Goal: Task Accomplishment & Management: Manage account settings

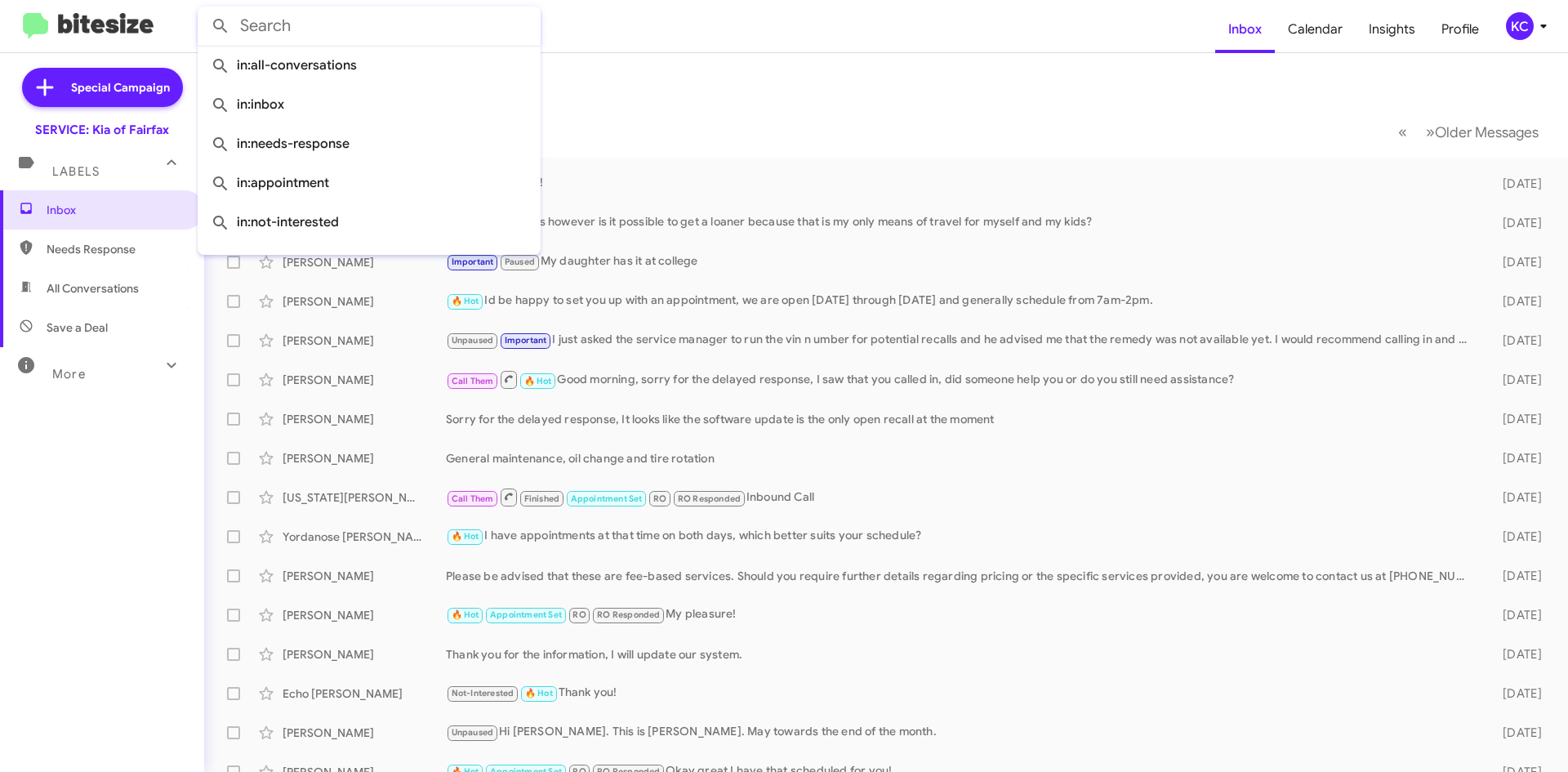
click at [855, 106] on mat-toolbar-row "« Previous » Next Older Messages" at bounding box center [885, 131] width 1364 height 52
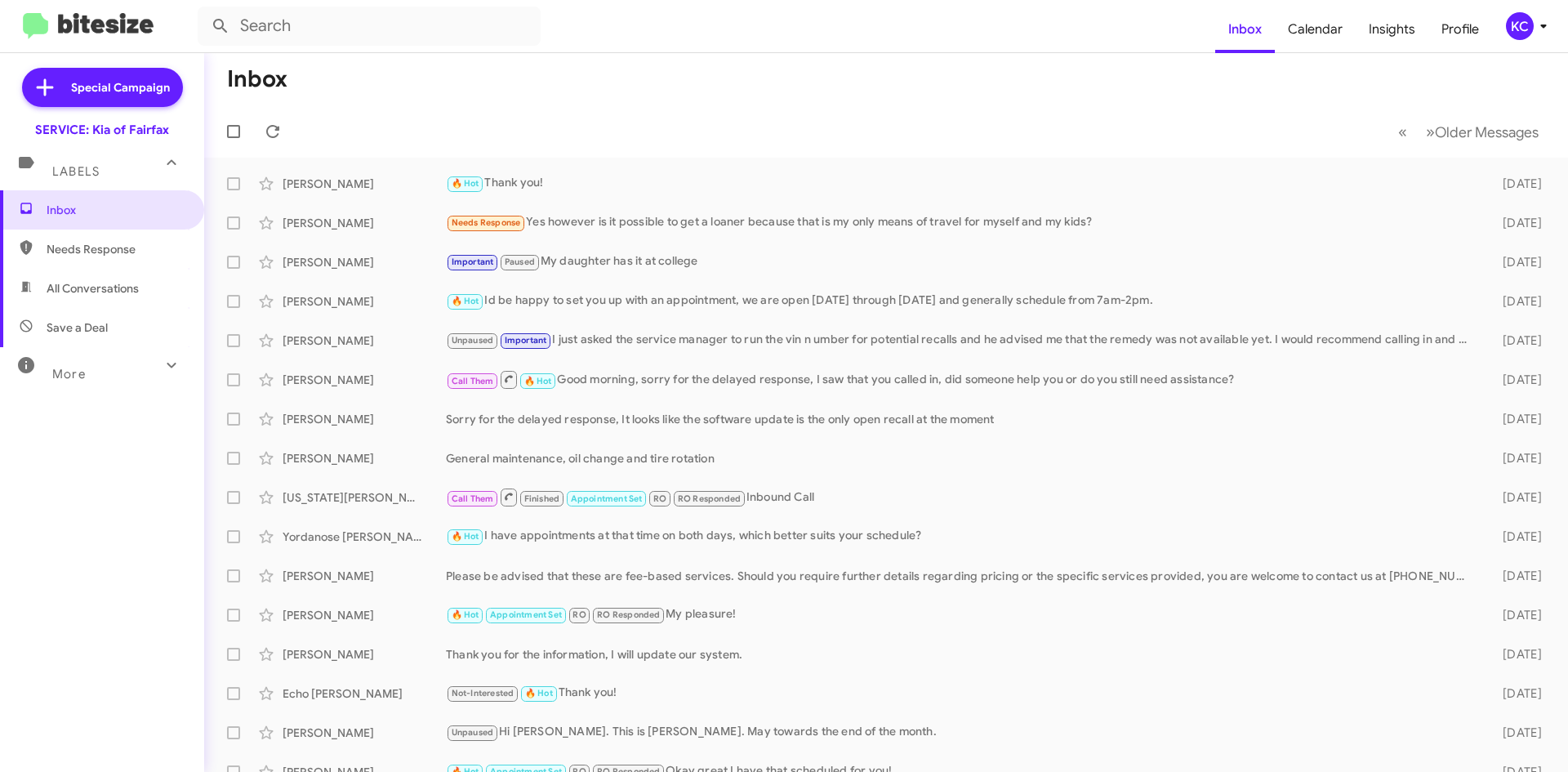
click at [256, 132] on div at bounding box center [237, 132] width 39 height 33
click at [268, 128] on icon at bounding box center [273, 132] width 20 height 20
click at [1530, 12] on mat-toolbar "Inbox Calendar Insights Profile KC" at bounding box center [784, 25] width 1568 height 52
click at [1522, 21] on div "KC" at bounding box center [1520, 25] width 28 height 28
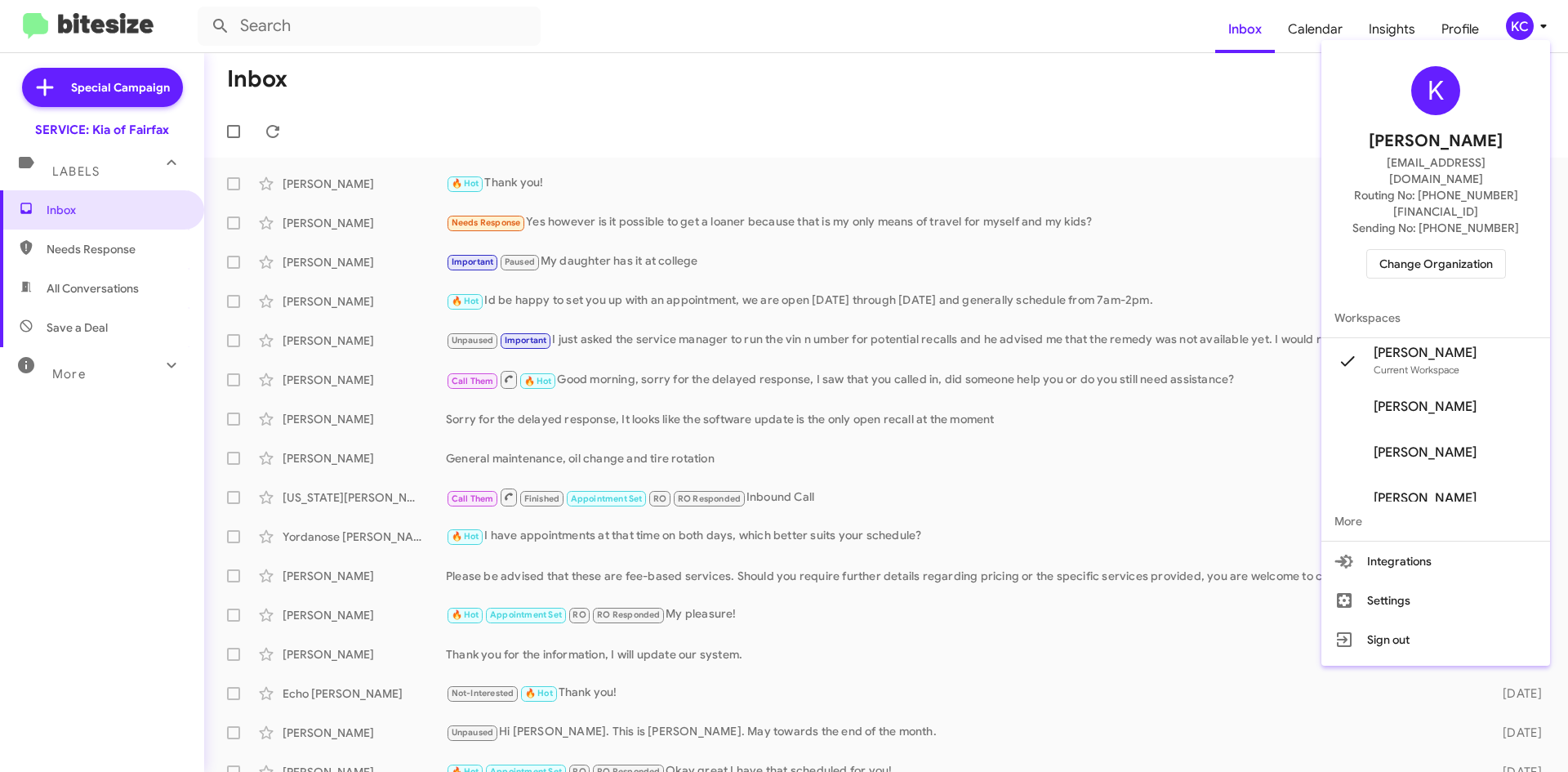
click at [1443, 249] on div "K Kimberly Cole kcole@ourismancars.com Routing No: +1 (703) 934-8877 Sending No…" at bounding box center [1435, 172] width 228 height 251
click at [1448, 250] on span "Change Organization" at bounding box center [1436, 264] width 114 height 28
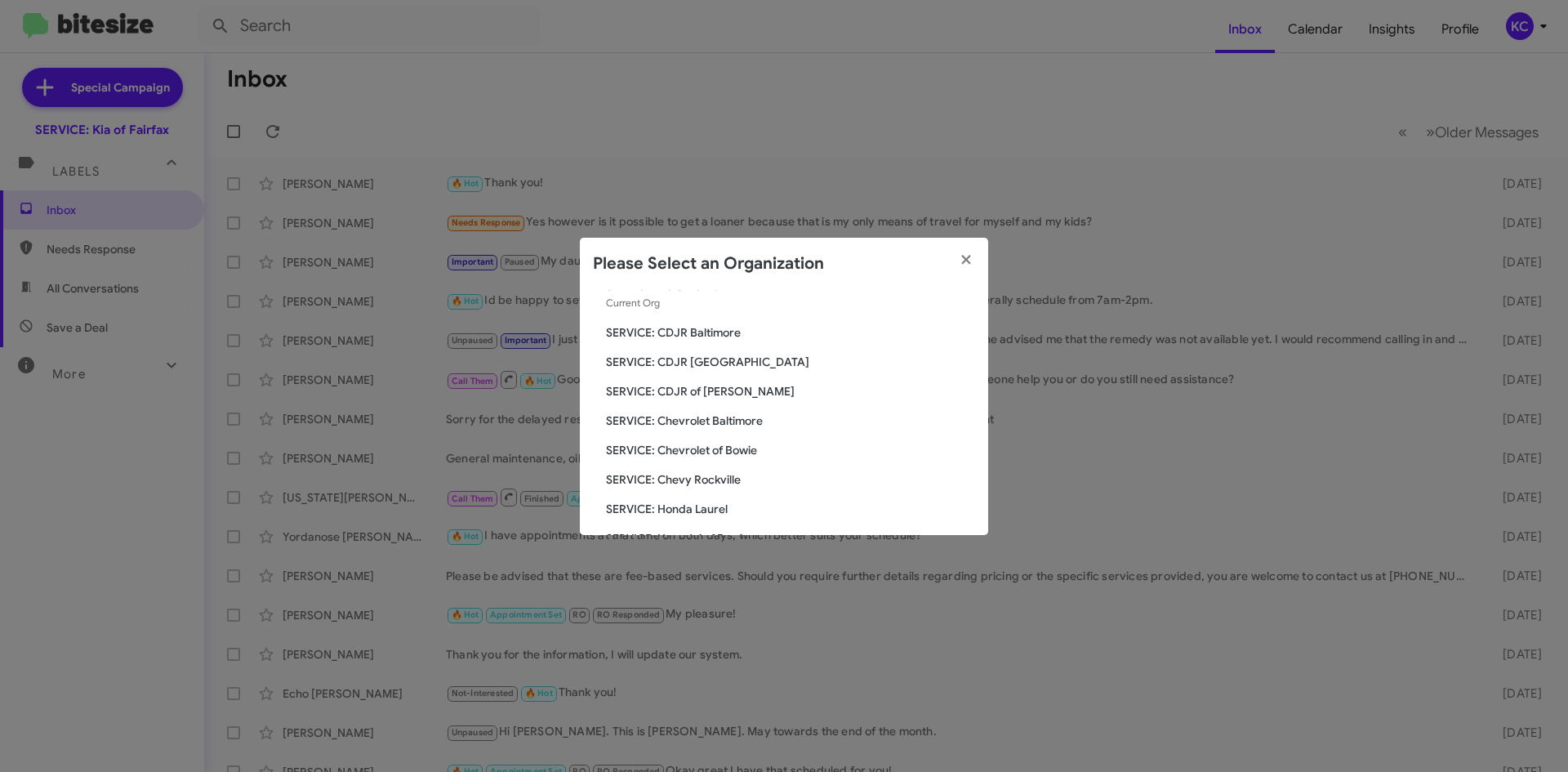
scroll to position [82, 0]
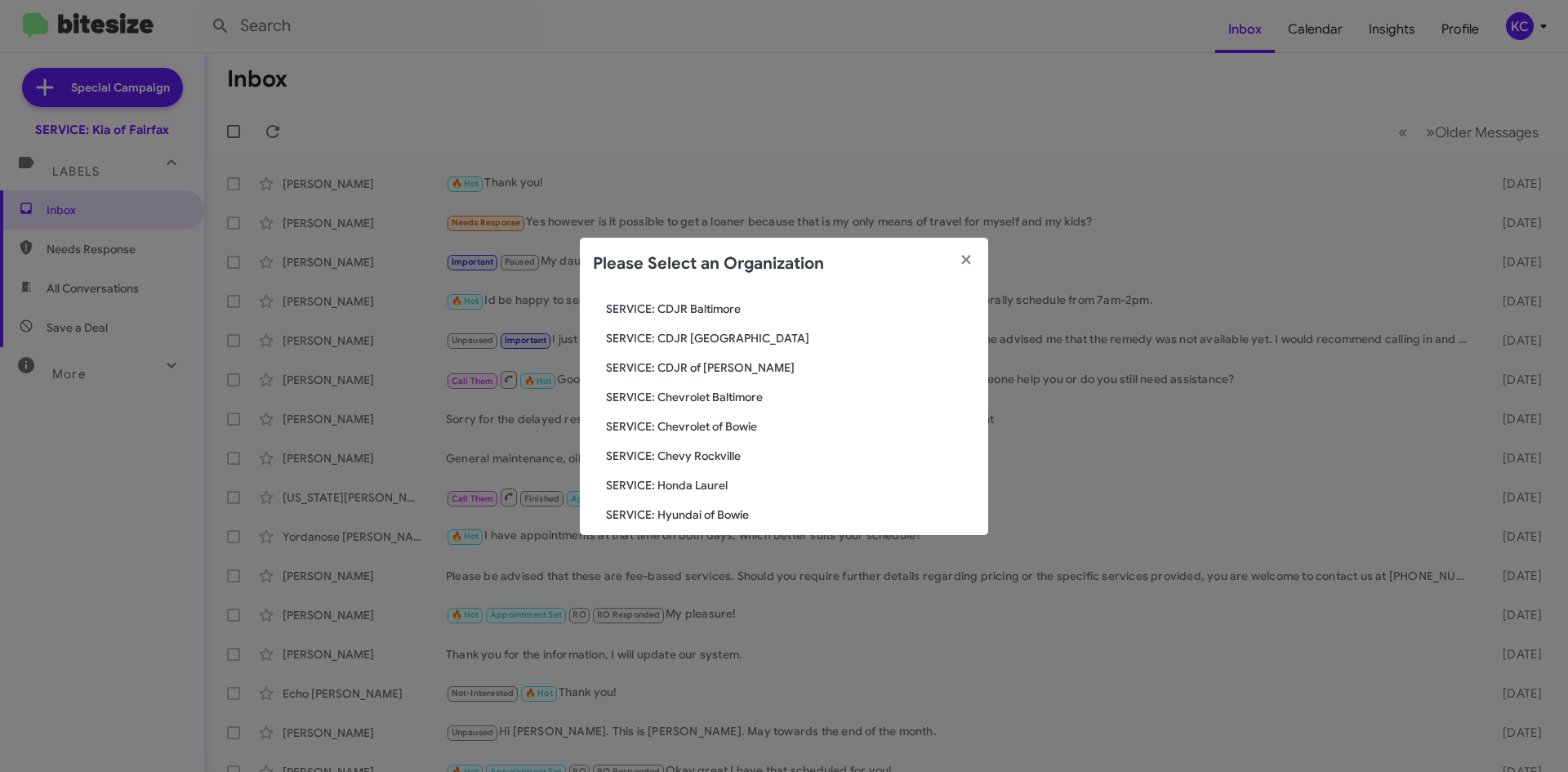
click at [717, 419] on span "SERVICE: Chevrolet of Bowie" at bounding box center [791, 427] width 369 height 16
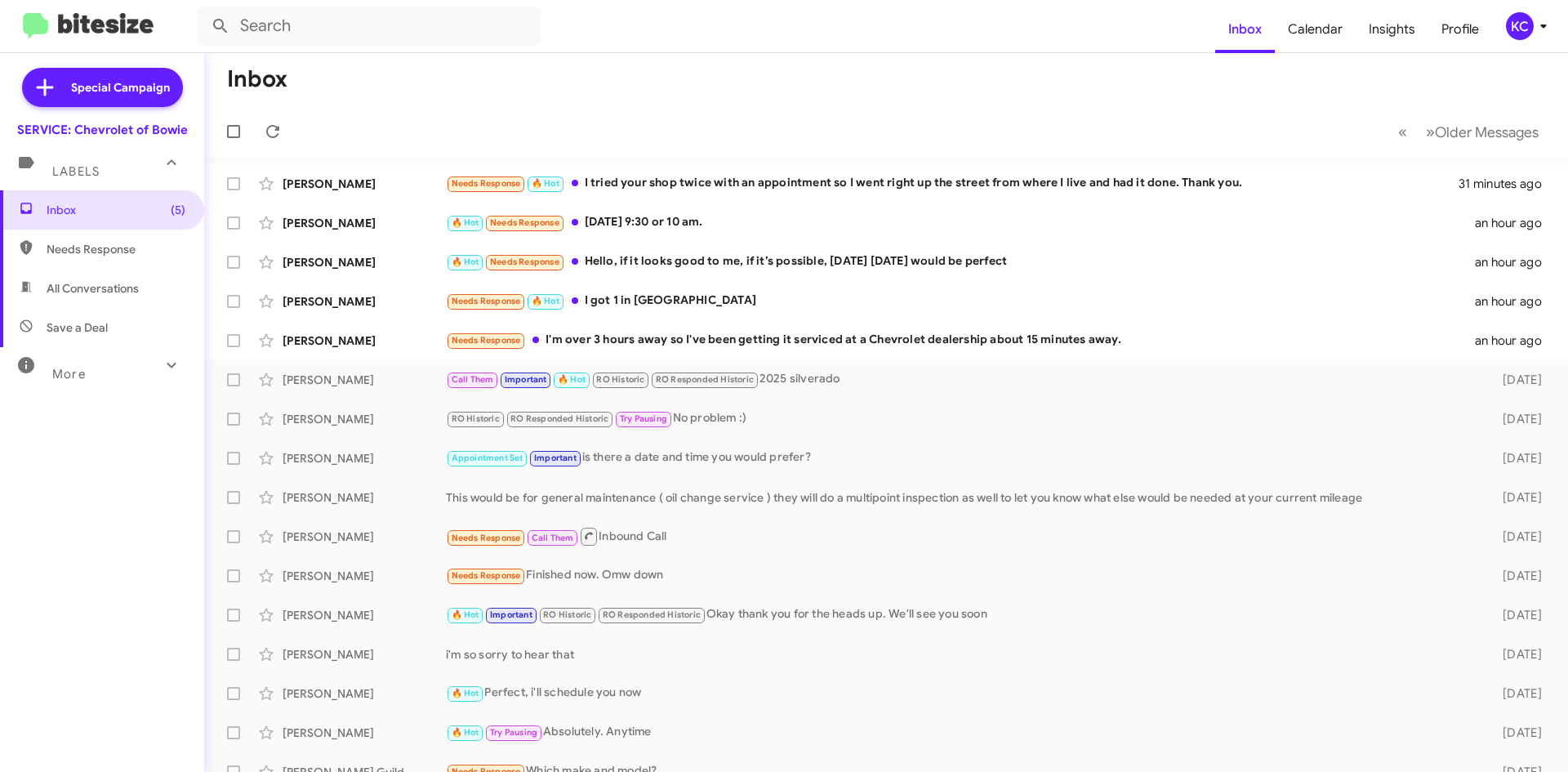
click at [1527, 18] on div "KC" at bounding box center [1520, 25] width 28 height 28
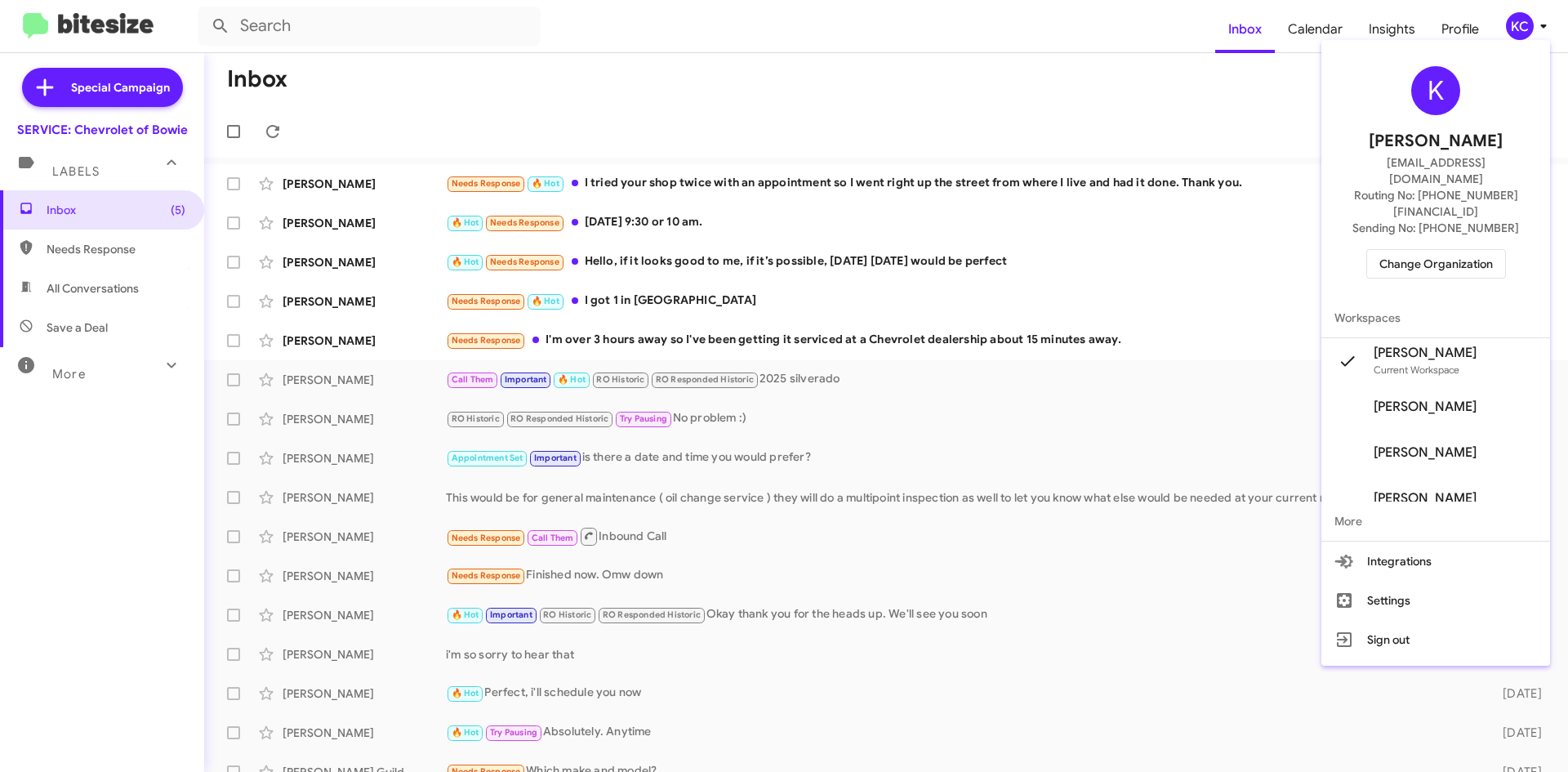
click at [1527, 18] on div at bounding box center [784, 386] width 1568 height 772
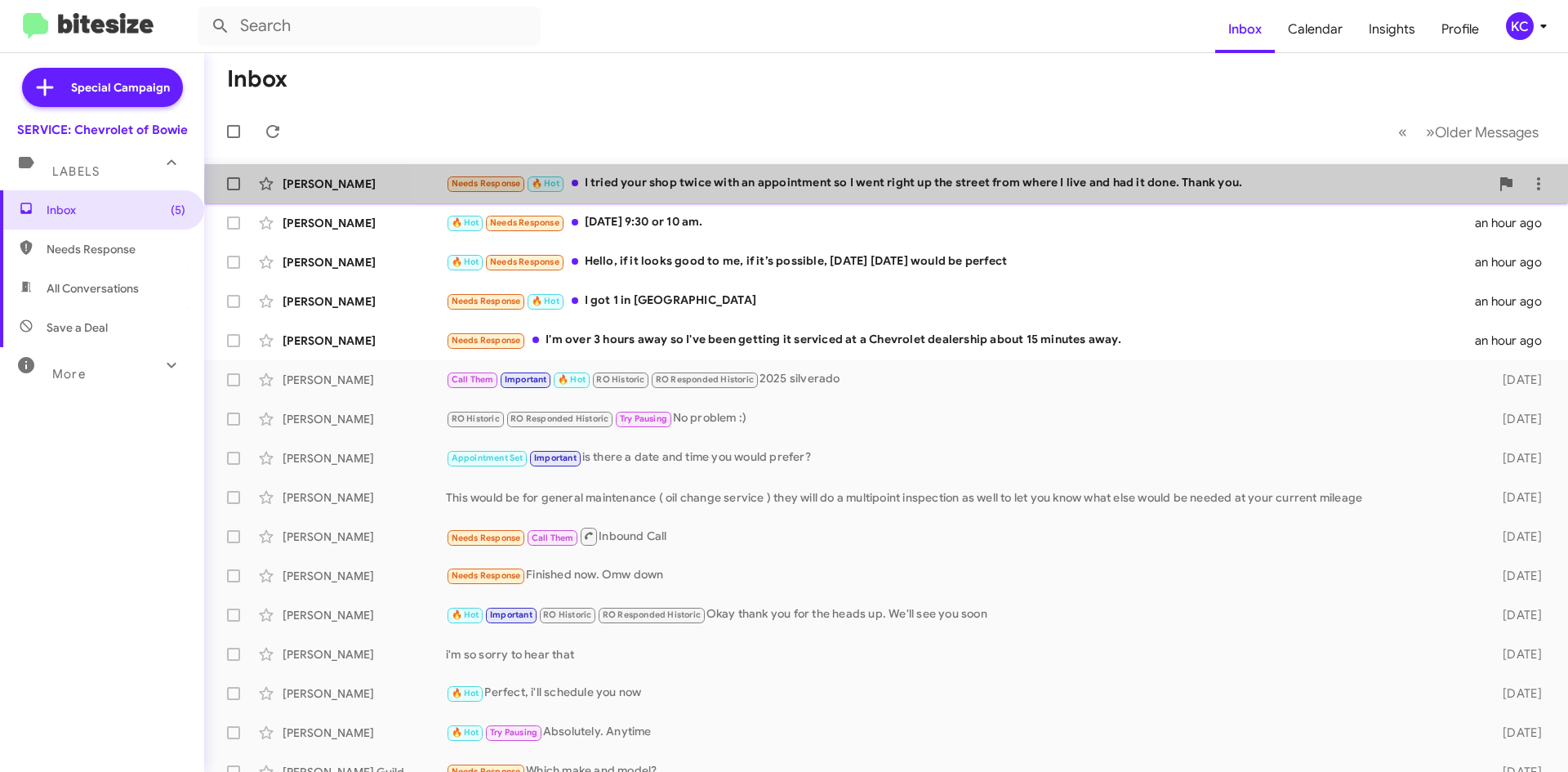
click at [1233, 189] on div "Needs Response 🔥 Hot I tried your shop twice with an appointment so I went righ…" at bounding box center [967, 183] width 1044 height 19
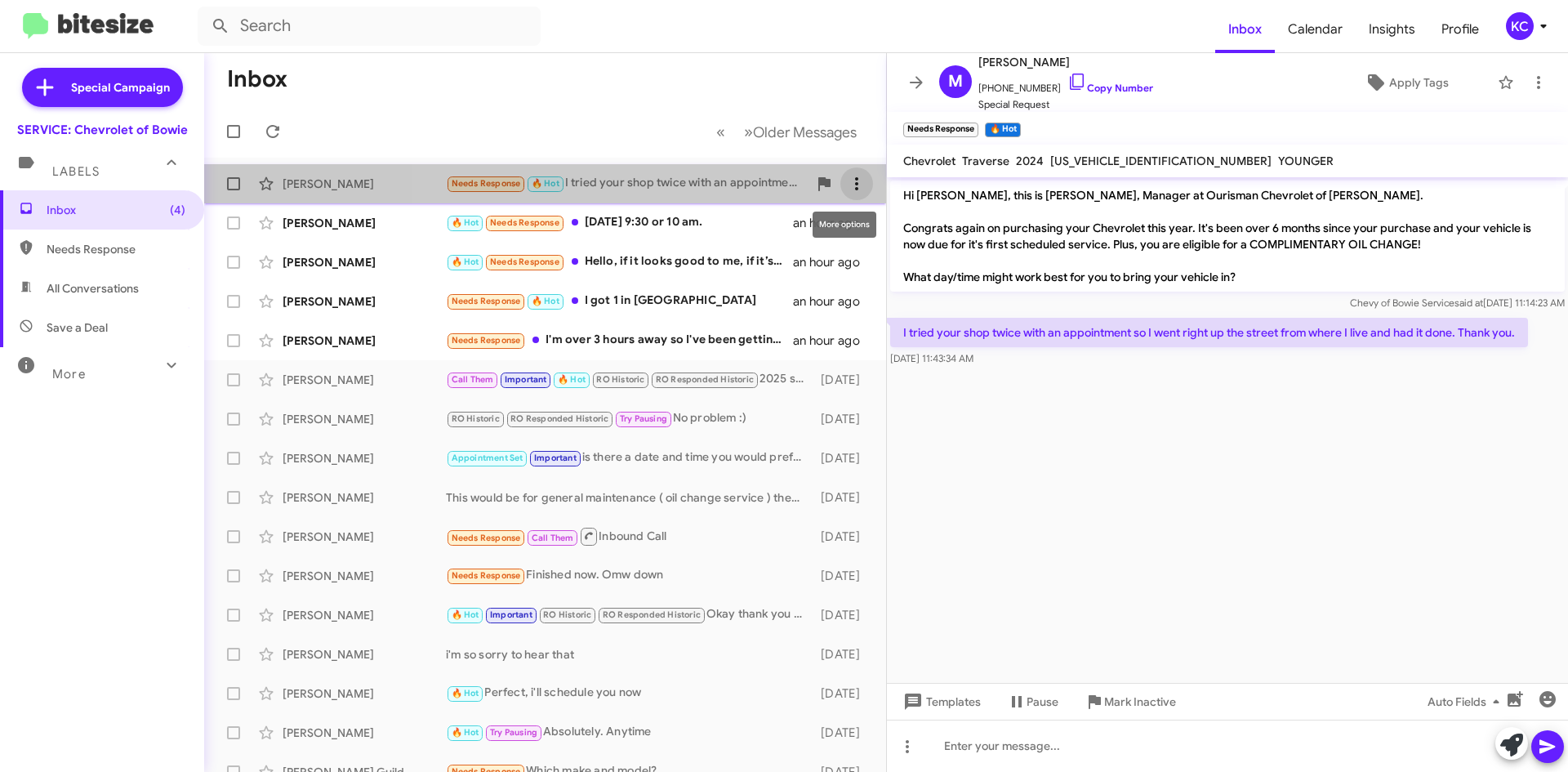
click at [847, 174] on icon at bounding box center [857, 184] width 20 height 20
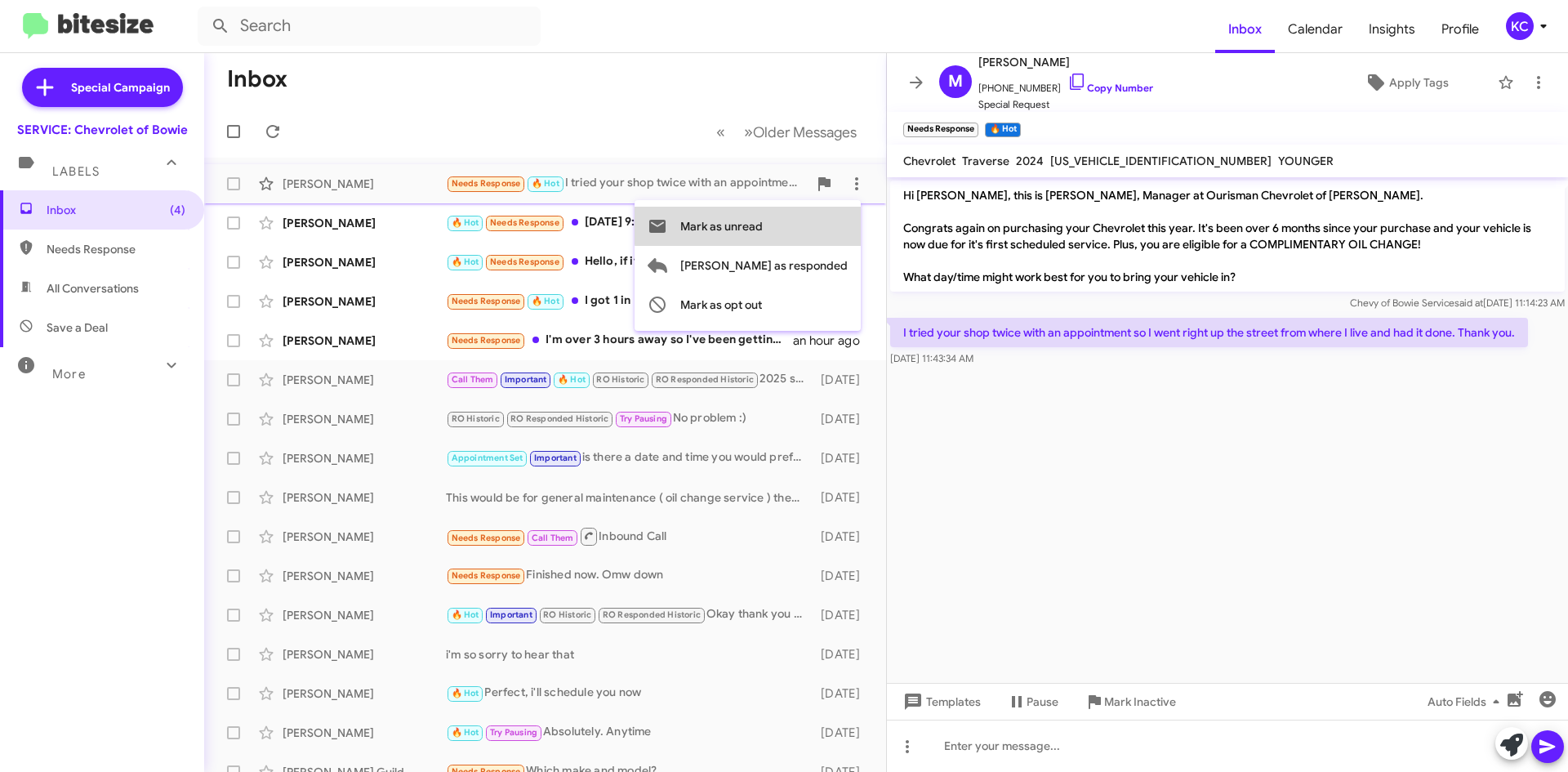
click at [763, 225] on span "Mark as unread" at bounding box center [722, 226] width 83 height 39
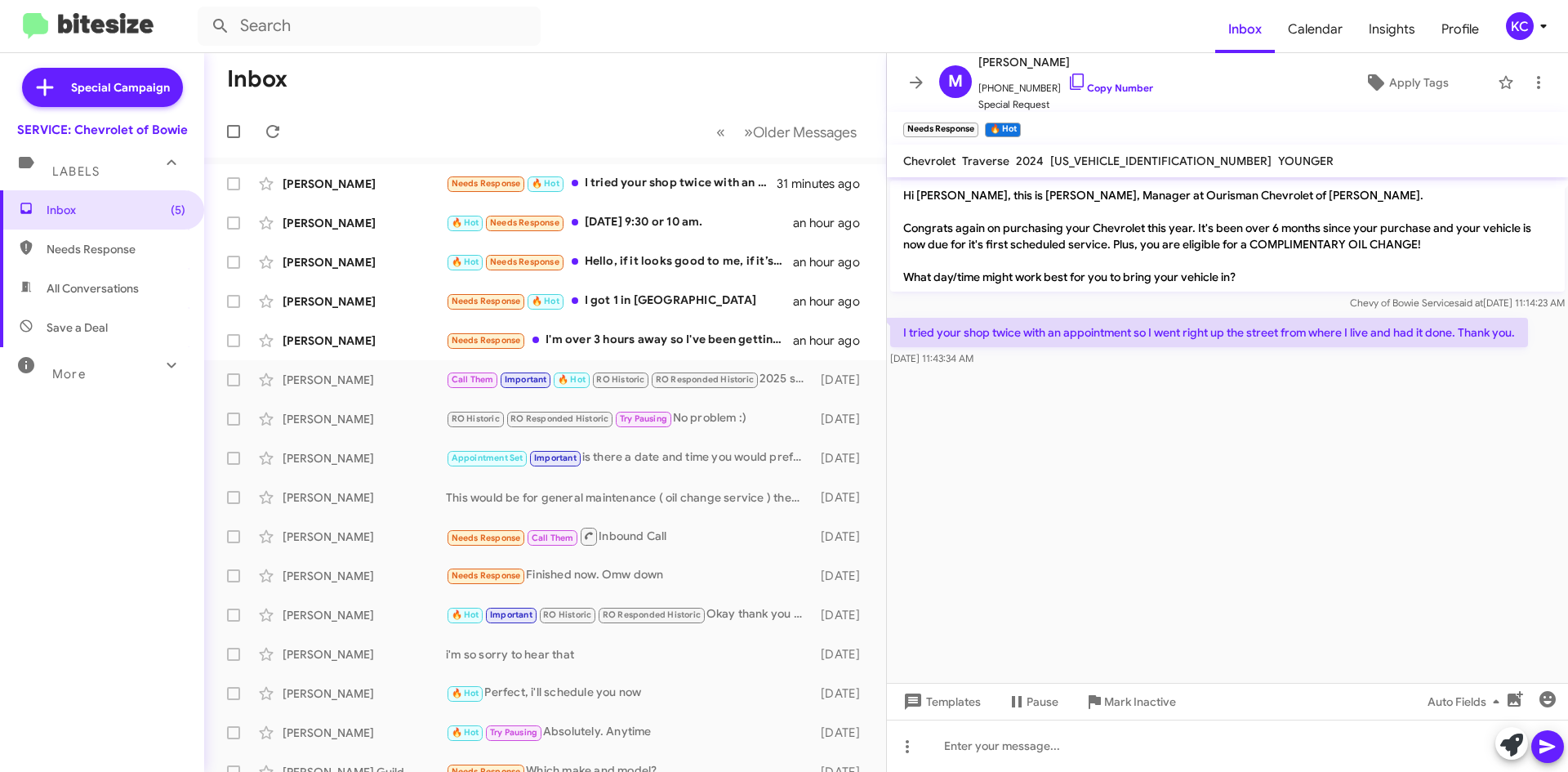
click at [1523, 20] on div "KC" at bounding box center [1520, 25] width 28 height 28
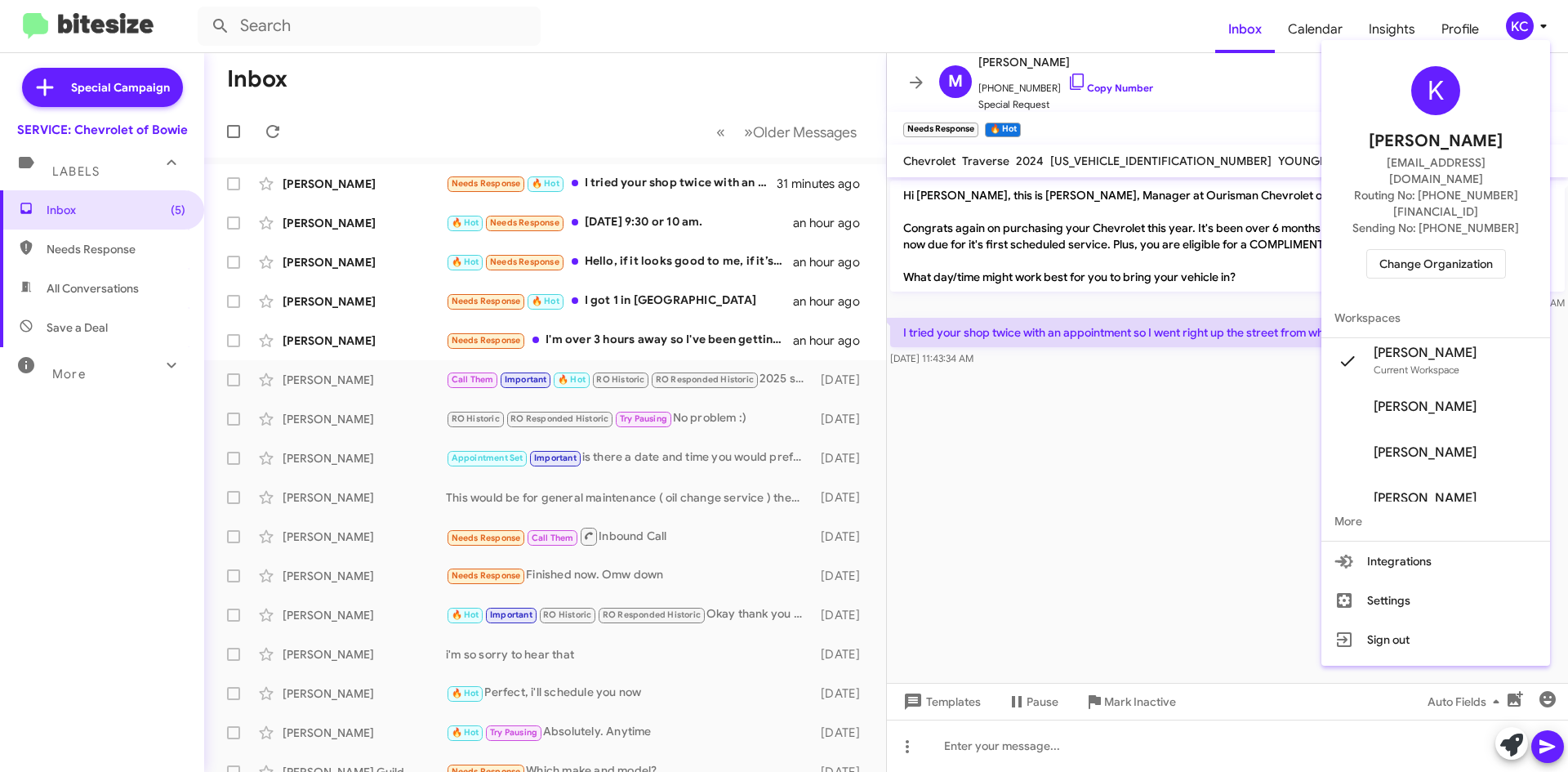
click at [1425, 250] on span "Change Organization" at bounding box center [1436, 264] width 114 height 28
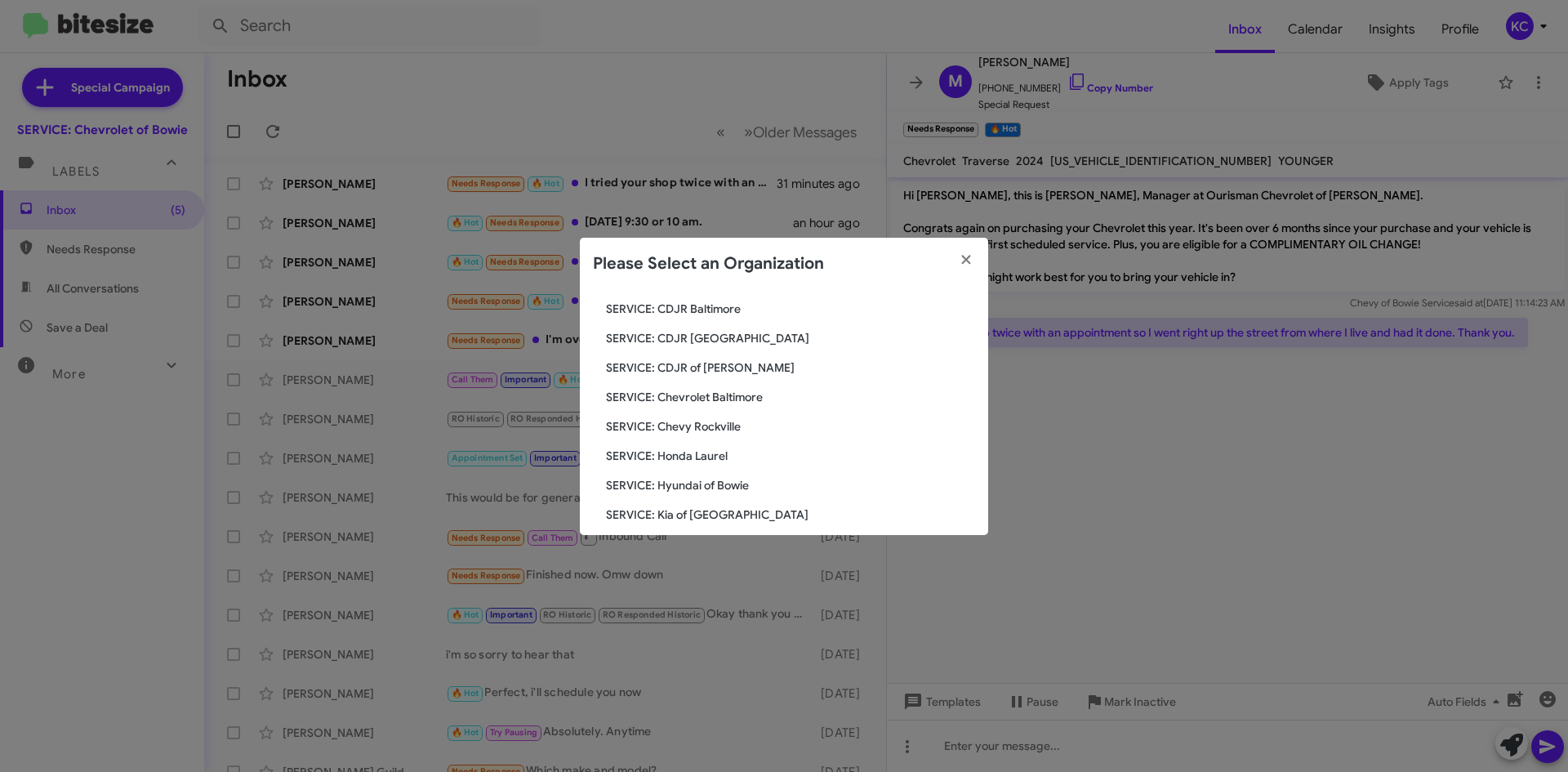
scroll to position [164, 0]
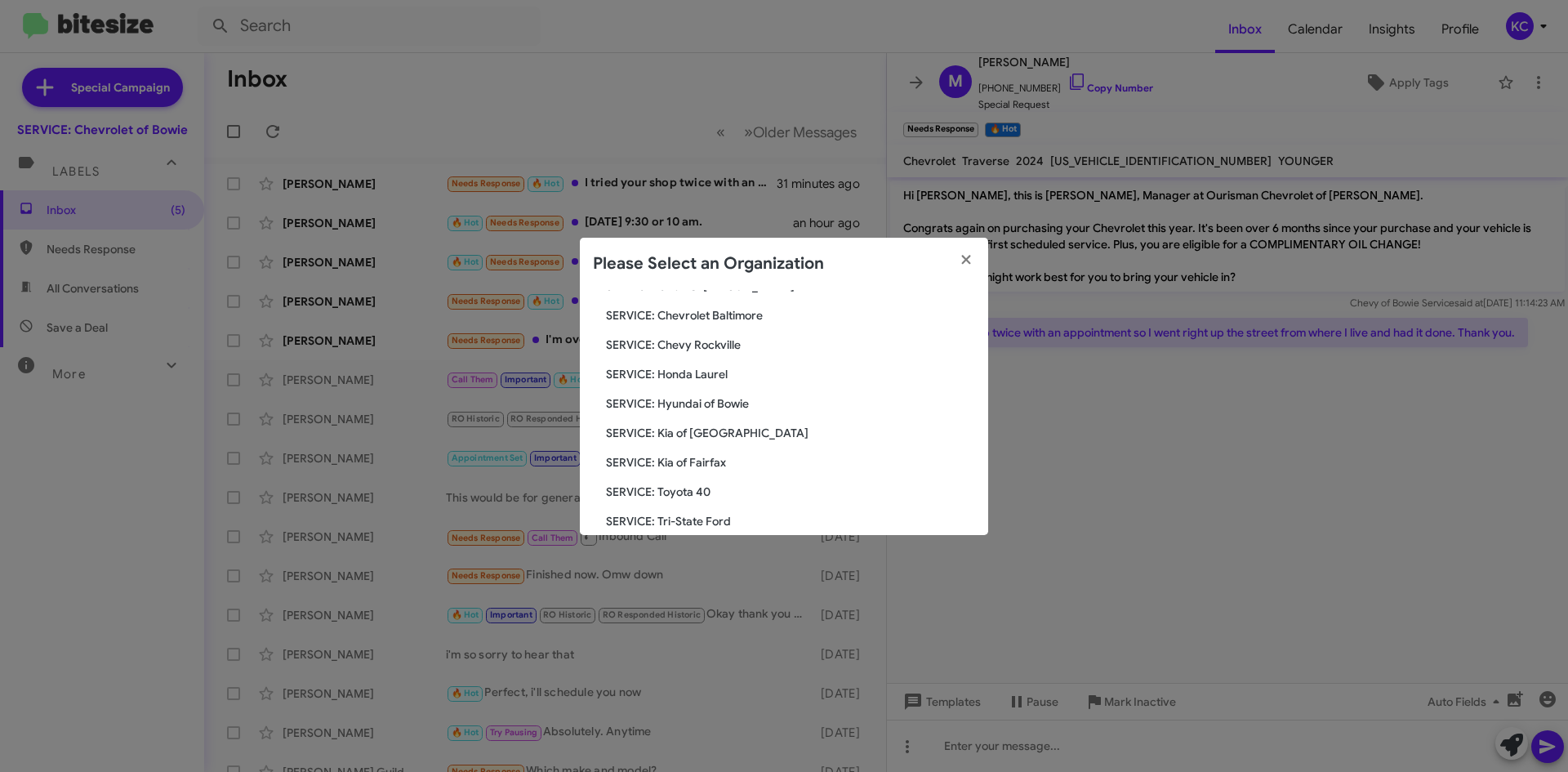
click at [761, 411] on div "Search SERVICE: Chevrolet of Bowie Current Org SERVICE: CDJR Baltimore SERVICE:…" at bounding box center [784, 412] width 409 height 245
click at [734, 402] on span "SERVICE: Hyundai of Bowie" at bounding box center [791, 403] width 369 height 16
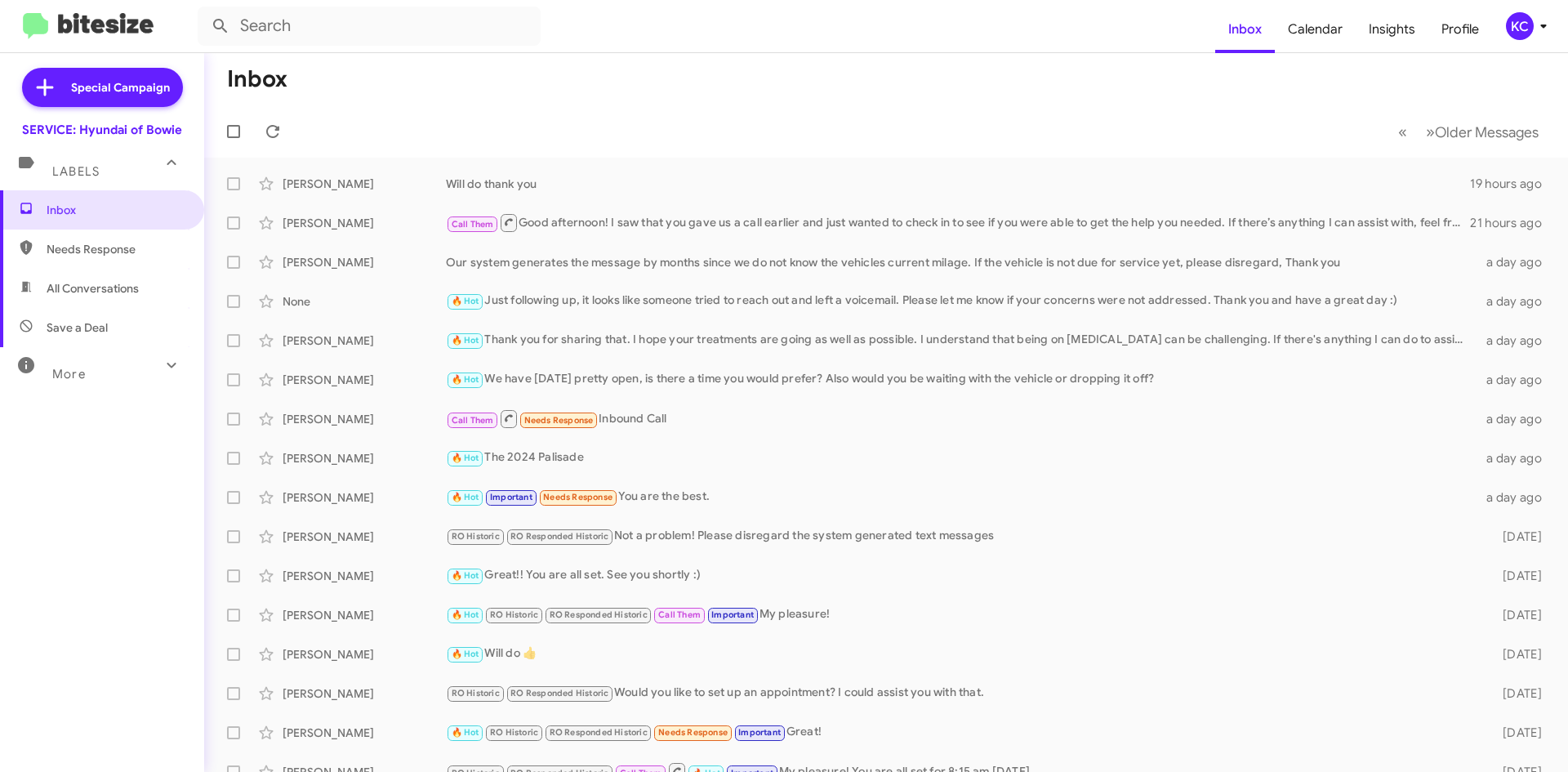
click at [1508, 31] on div "KC" at bounding box center [1520, 25] width 28 height 28
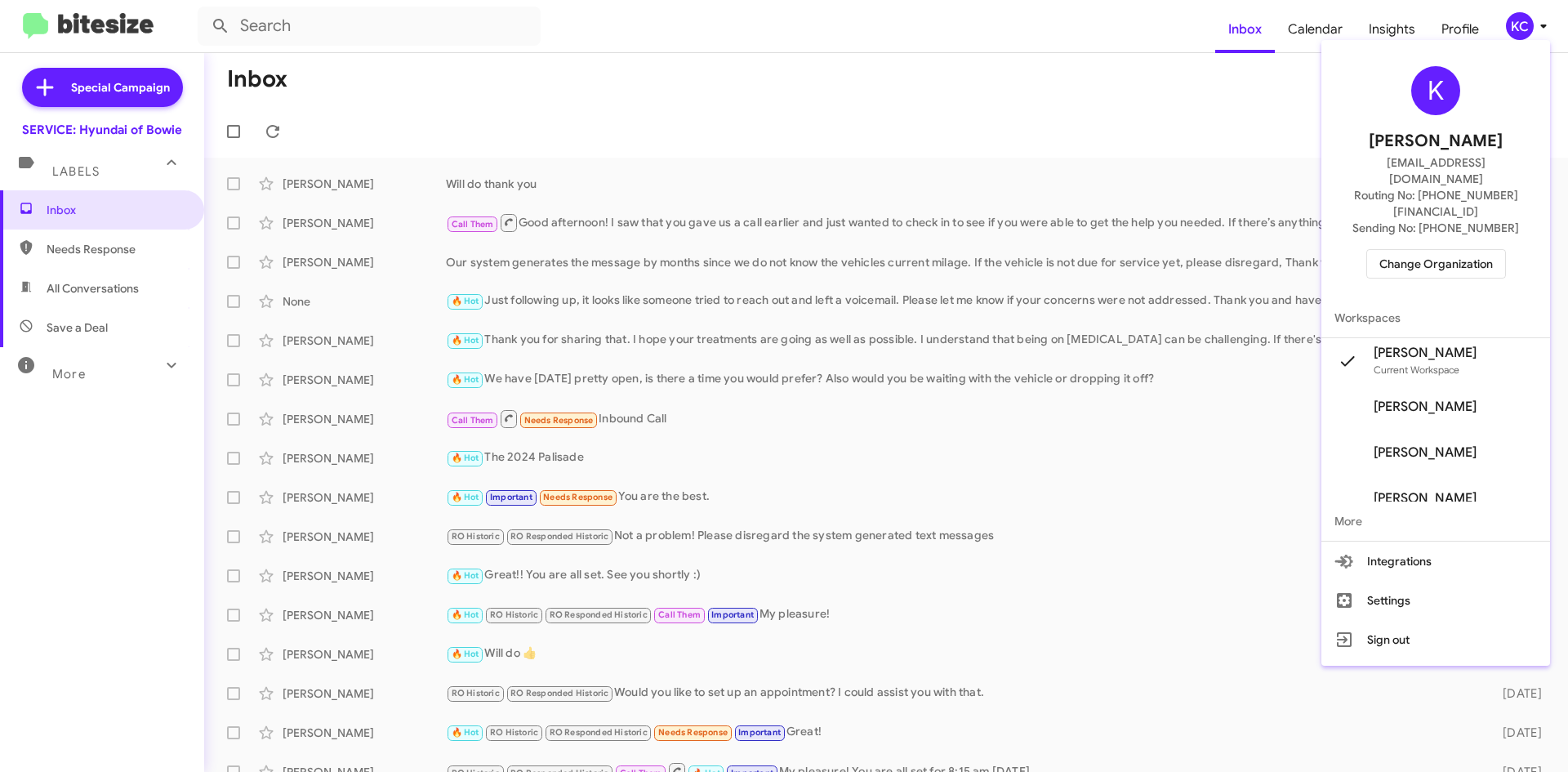
click at [1450, 250] on span "Change Organization" at bounding box center [1436, 264] width 114 height 28
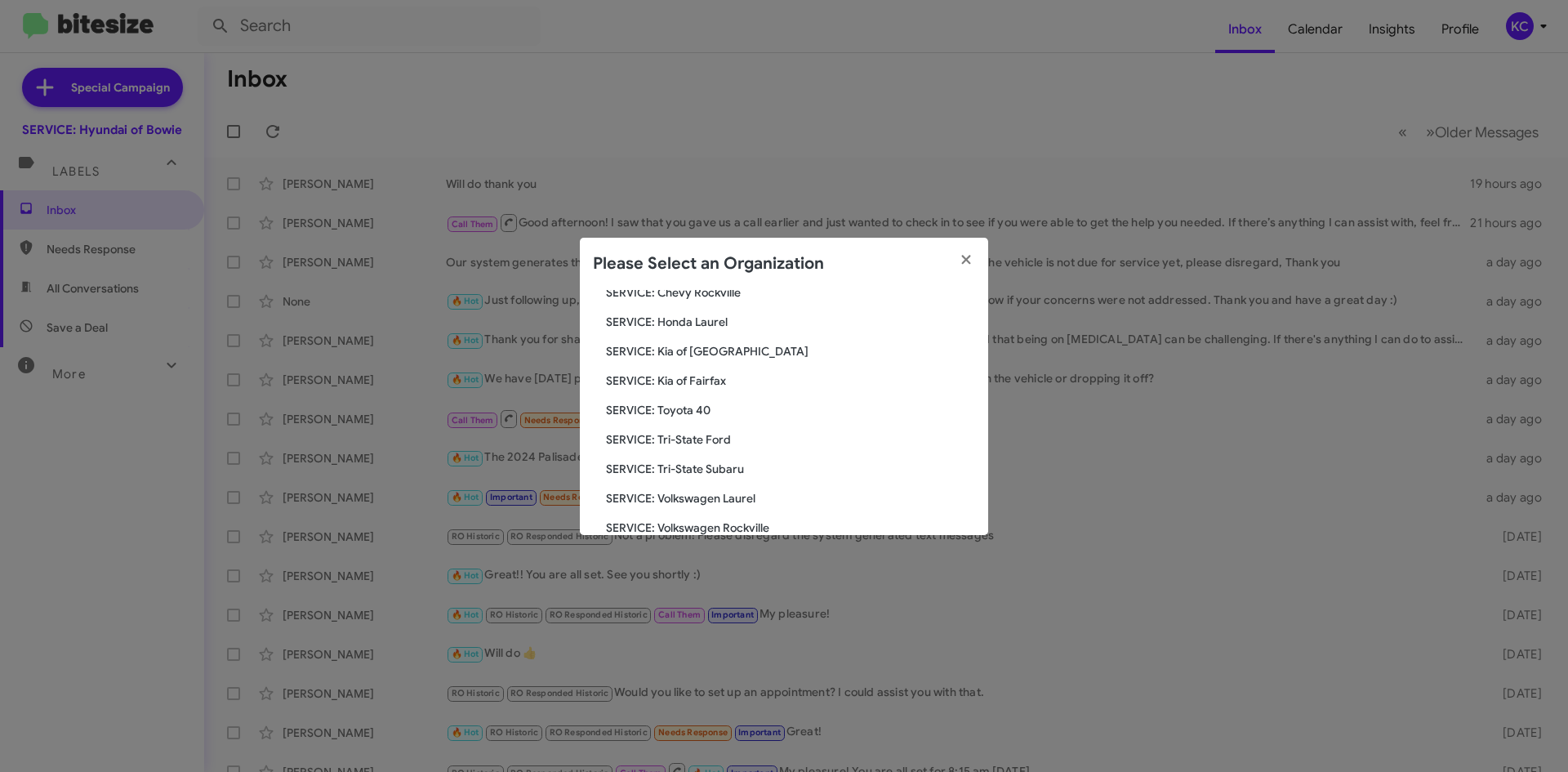
scroll to position [272, 0]
click at [674, 385] on span "SERVICE: Toyota 40" at bounding box center [791, 383] width 369 height 16
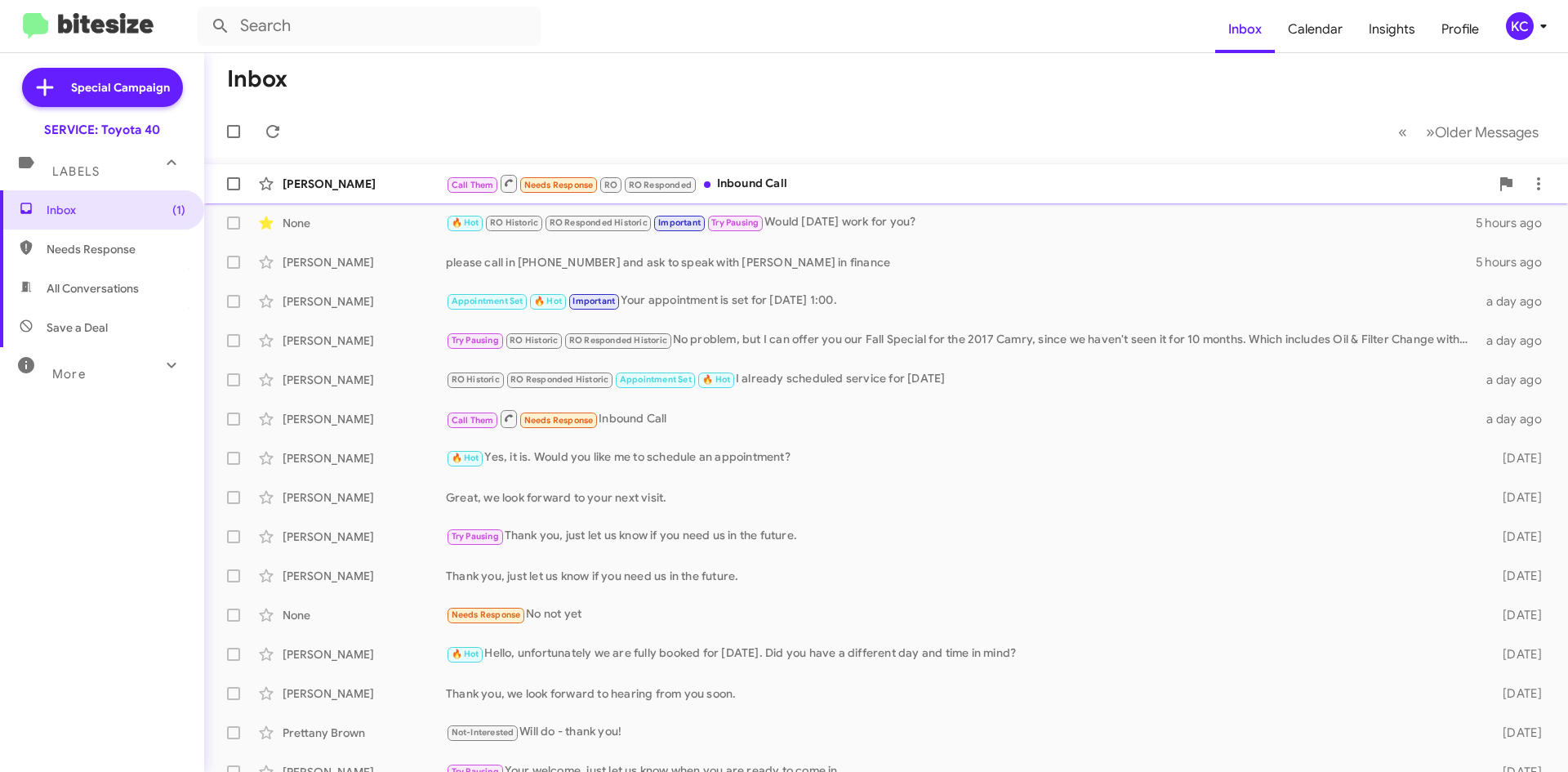
click at [762, 187] on div "Call Them Needs Response RO RO Responded Inbound Call" at bounding box center [967, 183] width 1044 height 20
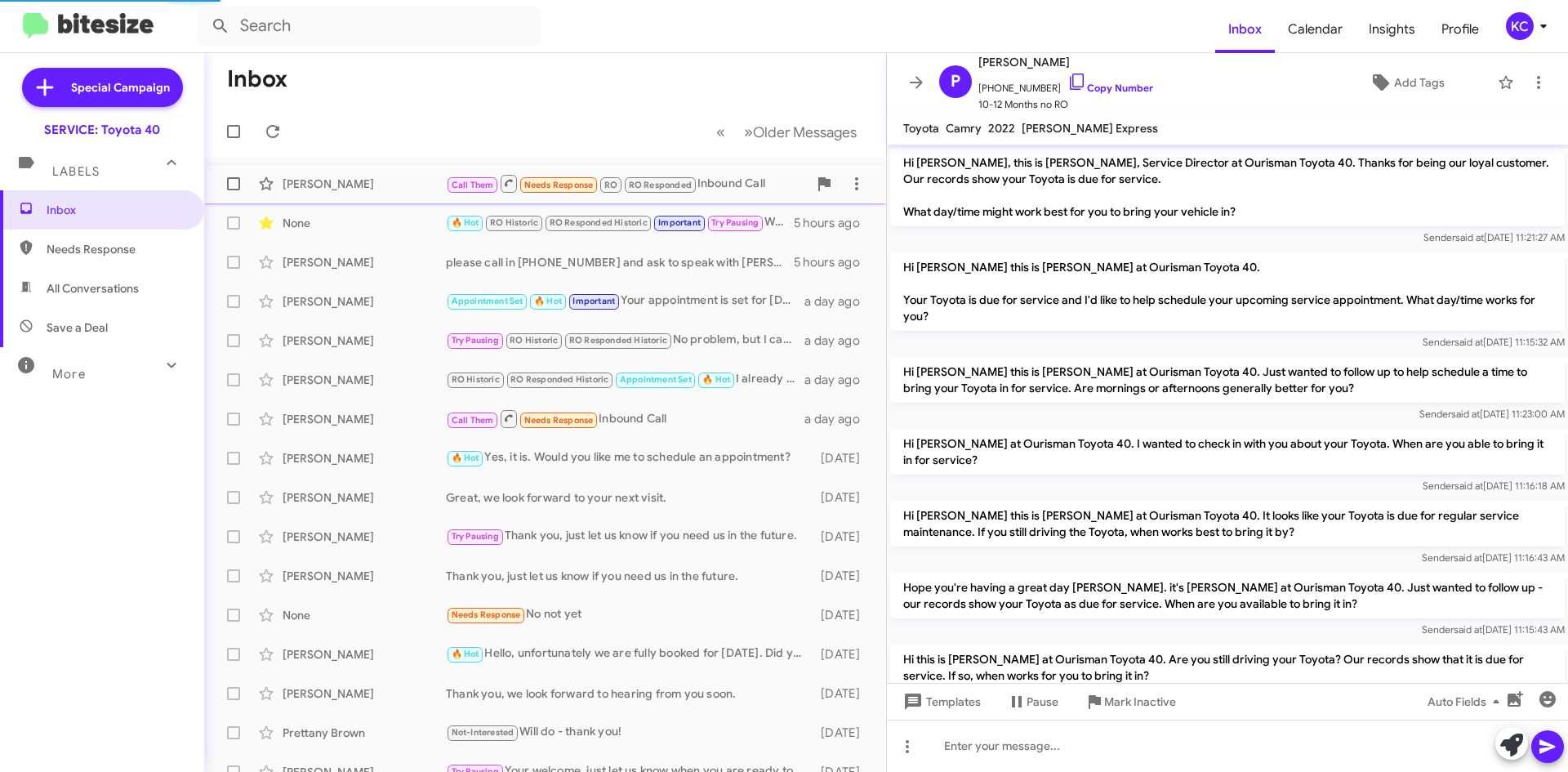
scroll to position [196, 0]
